Goal: Transaction & Acquisition: Download file/media

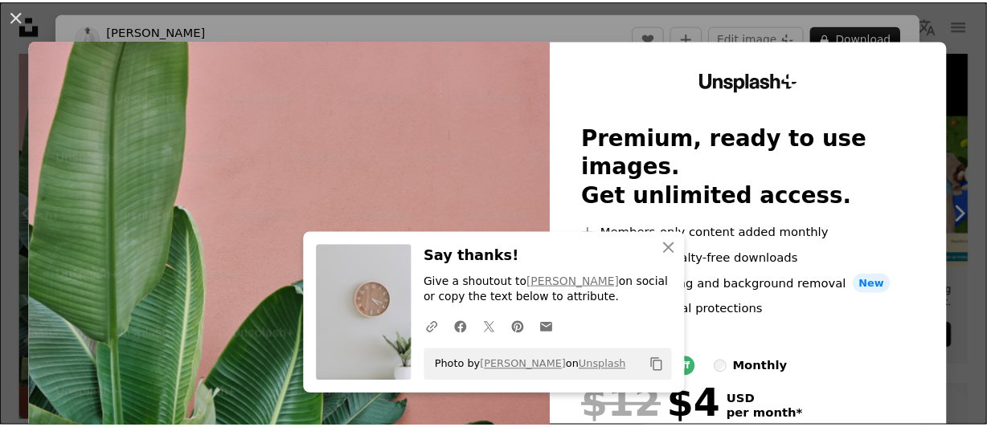
scroll to position [71, 0]
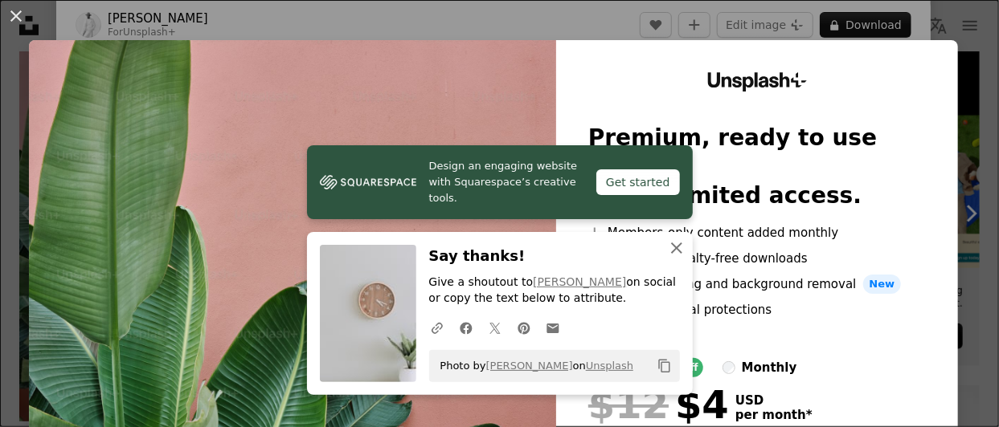
click at [677, 256] on icon "An X shape" at bounding box center [676, 248] width 19 height 19
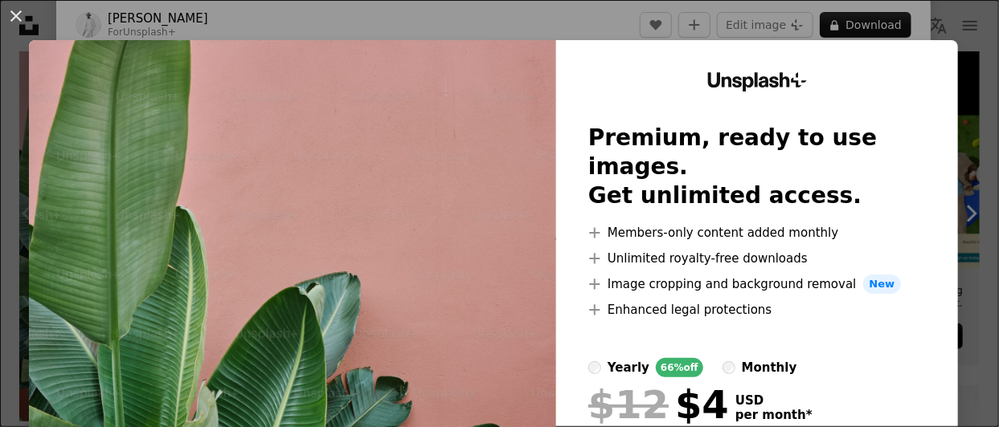
click at [943, 27] on div "An X shape Unsplash+ Premium, ready to use images. Get unlimited access. A plus…" at bounding box center [499, 213] width 999 height 427
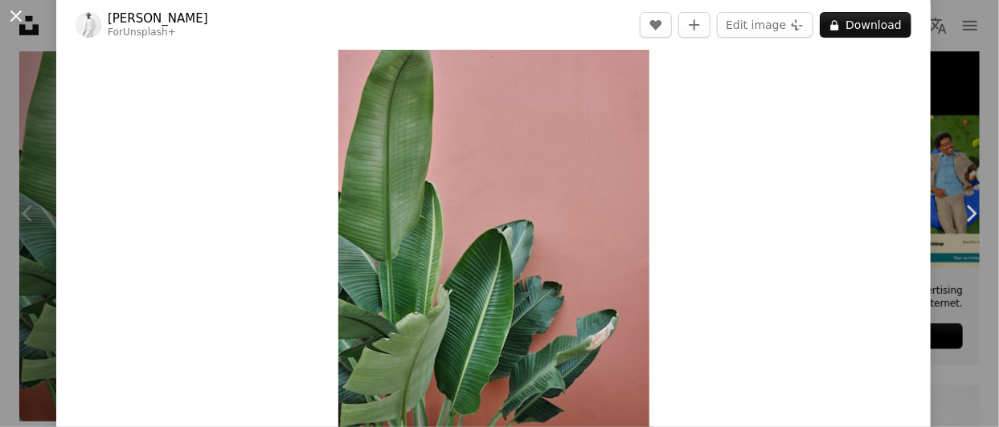
click at [24, 21] on button "An X shape" at bounding box center [15, 15] width 19 height 19
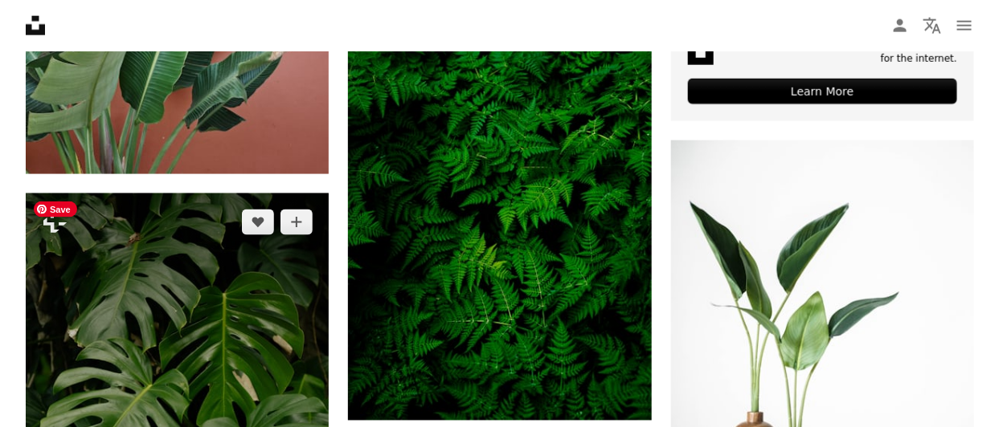
scroll to position [884, 0]
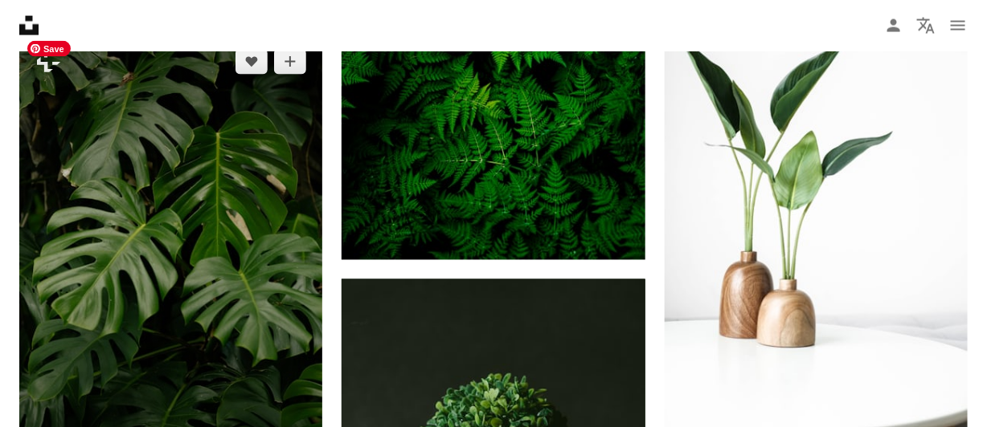
click at [221, 231] on img at bounding box center [170, 260] width 303 height 455
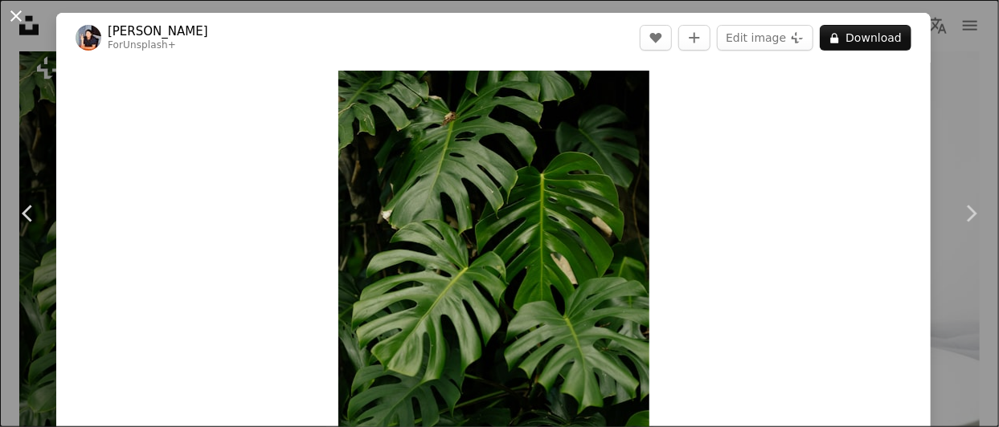
click at [17, 26] on button "An X shape" at bounding box center [15, 15] width 19 height 19
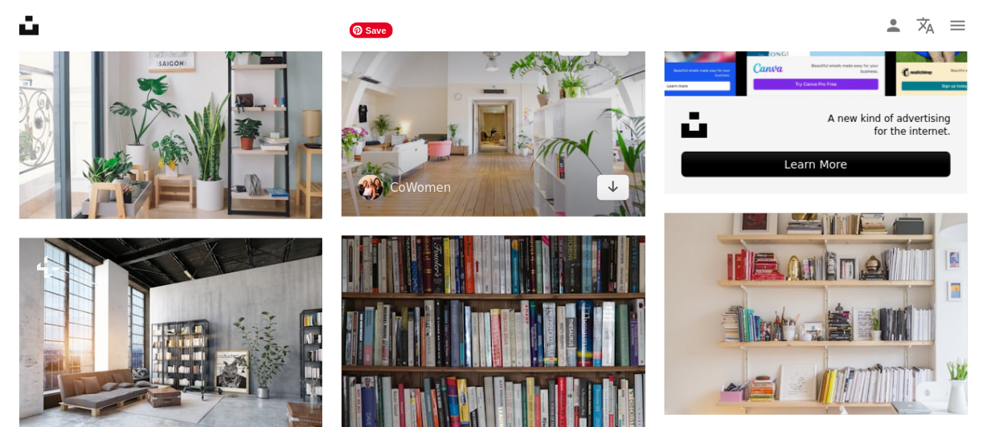
scroll to position [722, 0]
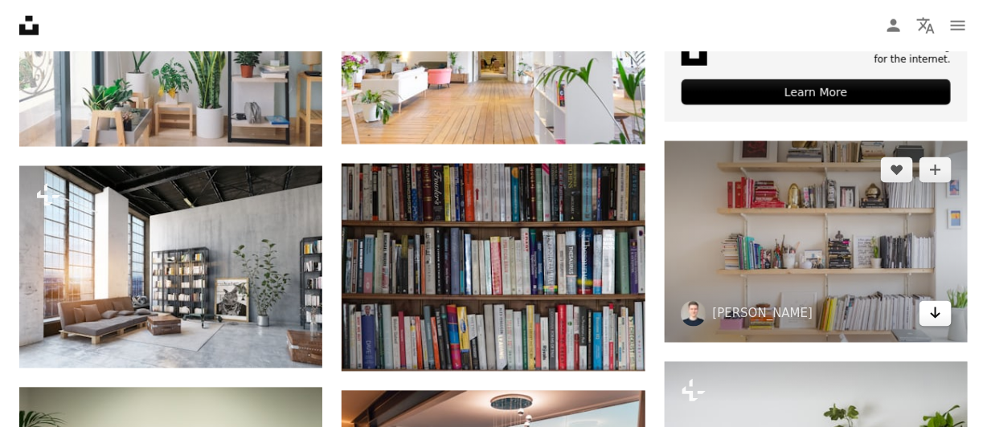
click at [938, 315] on icon "Download" at bounding box center [936, 313] width 10 height 11
